Goal: Task Accomplishment & Management: Manage account settings

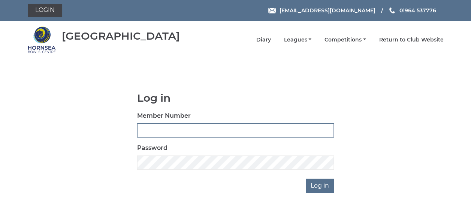
click at [165, 130] on input "Member Number" at bounding box center [235, 131] width 197 height 14
type input "1048"
click at [319, 188] on input "Log in" at bounding box center [319, 186] width 28 height 14
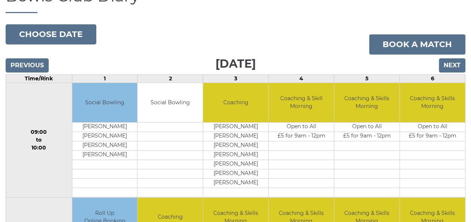
scroll to position [75, 0]
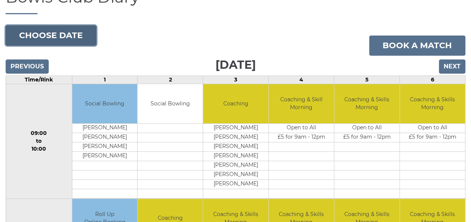
click at [45, 28] on button "Choose date" at bounding box center [51, 35] width 91 height 20
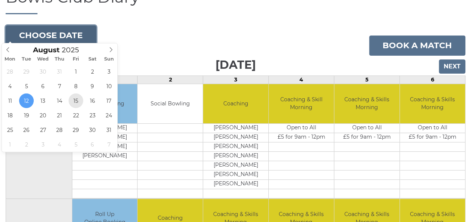
type input "2025-08-15"
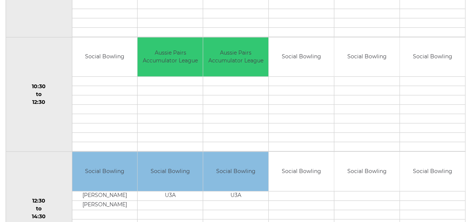
scroll to position [262, 0]
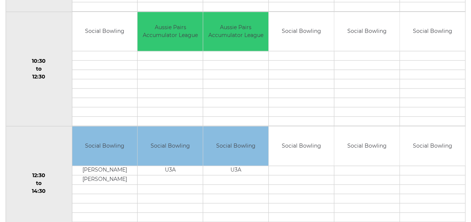
click at [304, 34] on td "Social Bowling" at bounding box center [300, 31] width 65 height 39
click at [295, 51] on td at bounding box center [300, 55] width 65 height 9
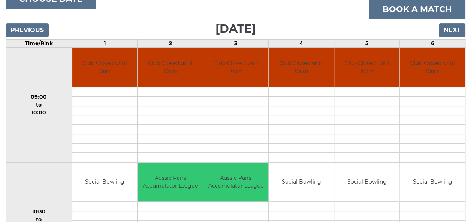
scroll to position [75, 0]
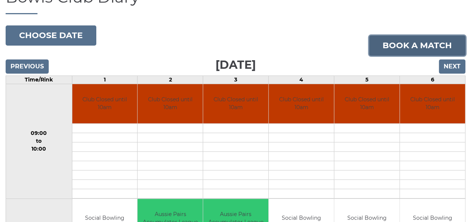
click at [401, 39] on link "Book a match" at bounding box center [417, 46] width 96 height 20
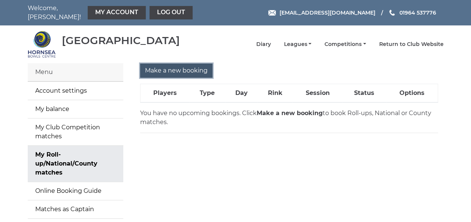
click at [162, 67] on input "Make a new booking" at bounding box center [176, 71] width 72 height 14
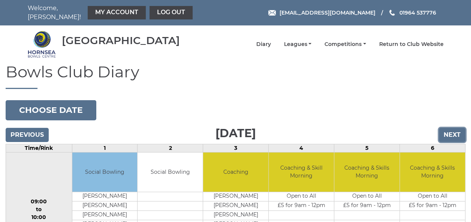
click at [452, 132] on input "Next" at bounding box center [451, 135] width 27 height 14
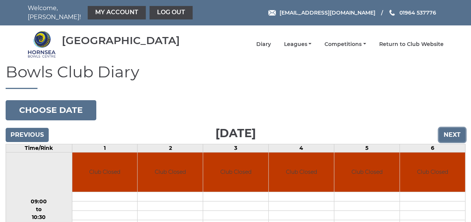
click at [451, 132] on input "Next" at bounding box center [451, 135] width 27 height 14
click at [451, 131] on input "Next" at bounding box center [451, 135] width 27 height 14
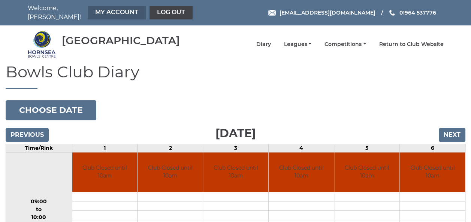
click at [94, 9] on link "My Account" at bounding box center [117, 12] width 58 height 13
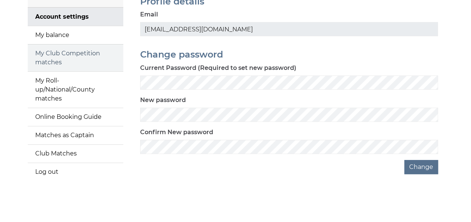
scroll to position [75, 0]
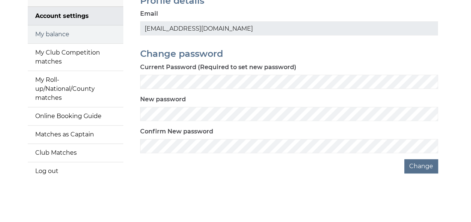
click at [70, 32] on link "My balance" at bounding box center [75, 34] width 95 height 18
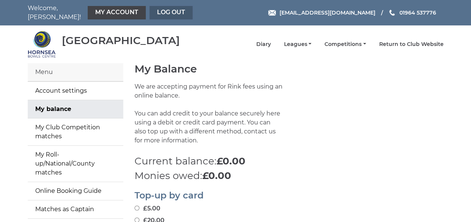
click at [153, 11] on link "Log out" at bounding box center [170, 12] width 43 height 13
